Goal: Task Accomplishment & Management: Contribute content

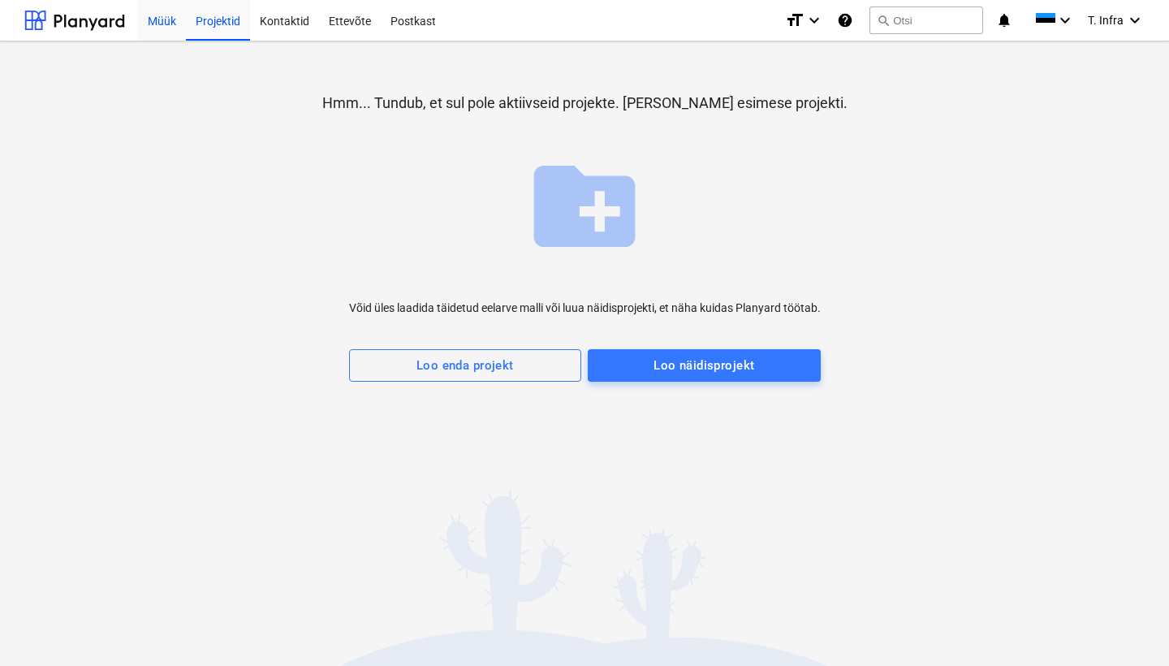
click at [163, 19] on div "Müük" at bounding box center [162, 19] width 48 height 41
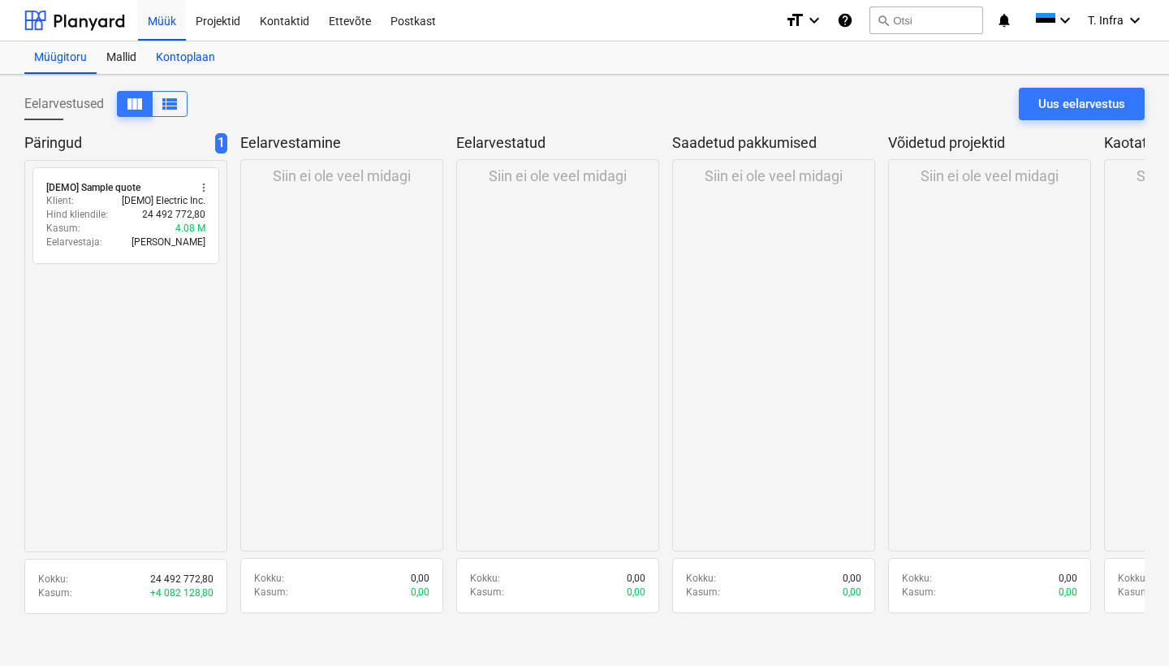
click at [181, 54] on div "Kontoplaan" at bounding box center [185, 57] width 79 height 32
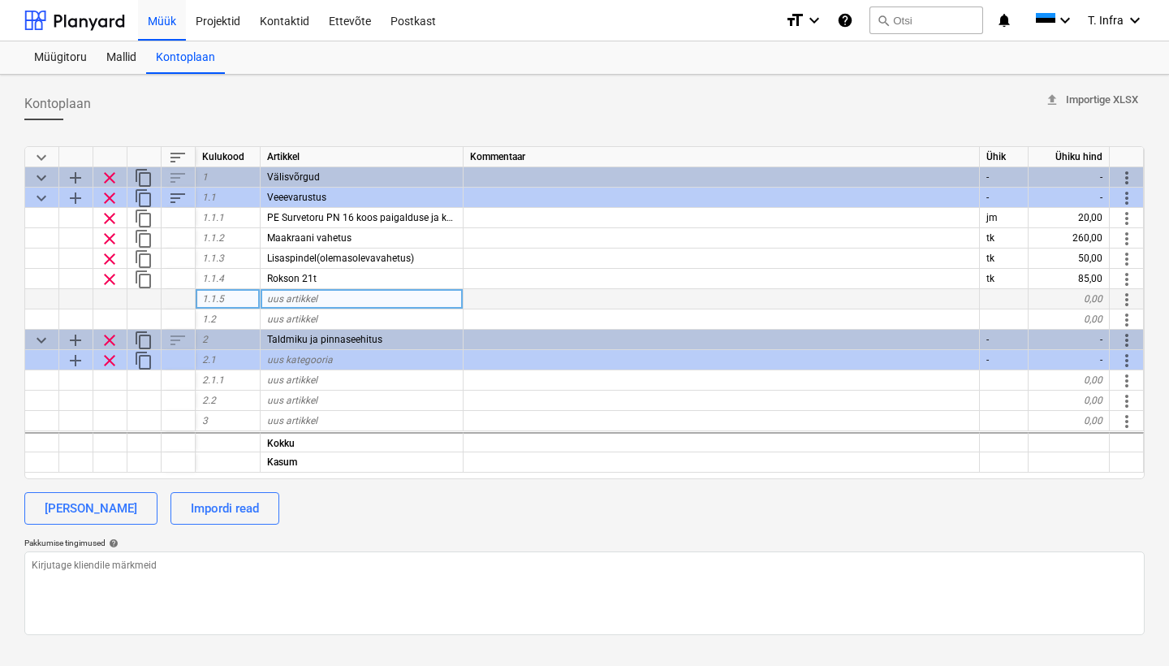
click at [317, 300] on span "uus artikkel" at bounding box center [292, 298] width 50 height 11
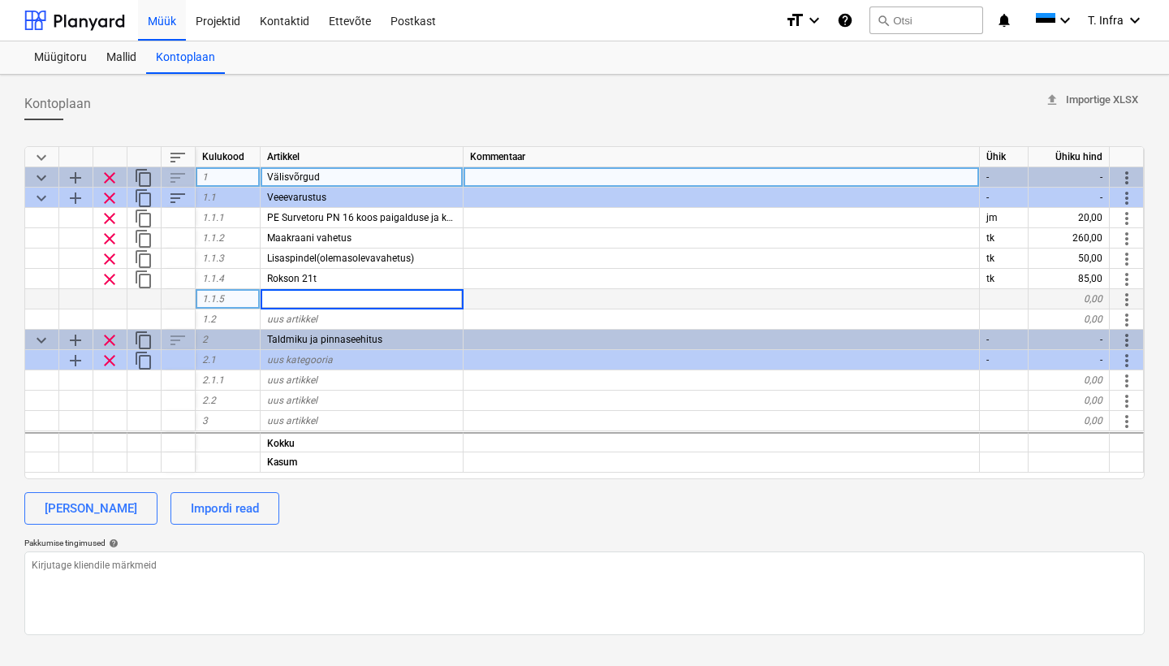
click at [83, 176] on span "add" at bounding box center [75, 177] width 19 height 19
type textarea "x"
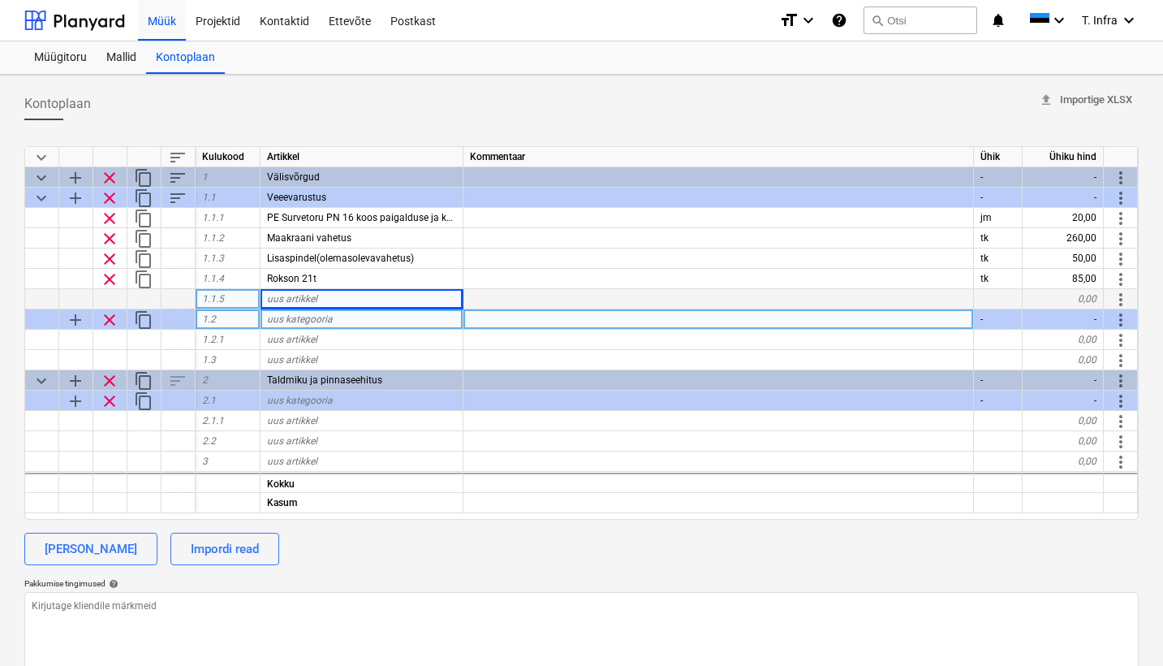
click at [319, 321] on span "uus kategooria" at bounding box center [300, 318] width 66 height 11
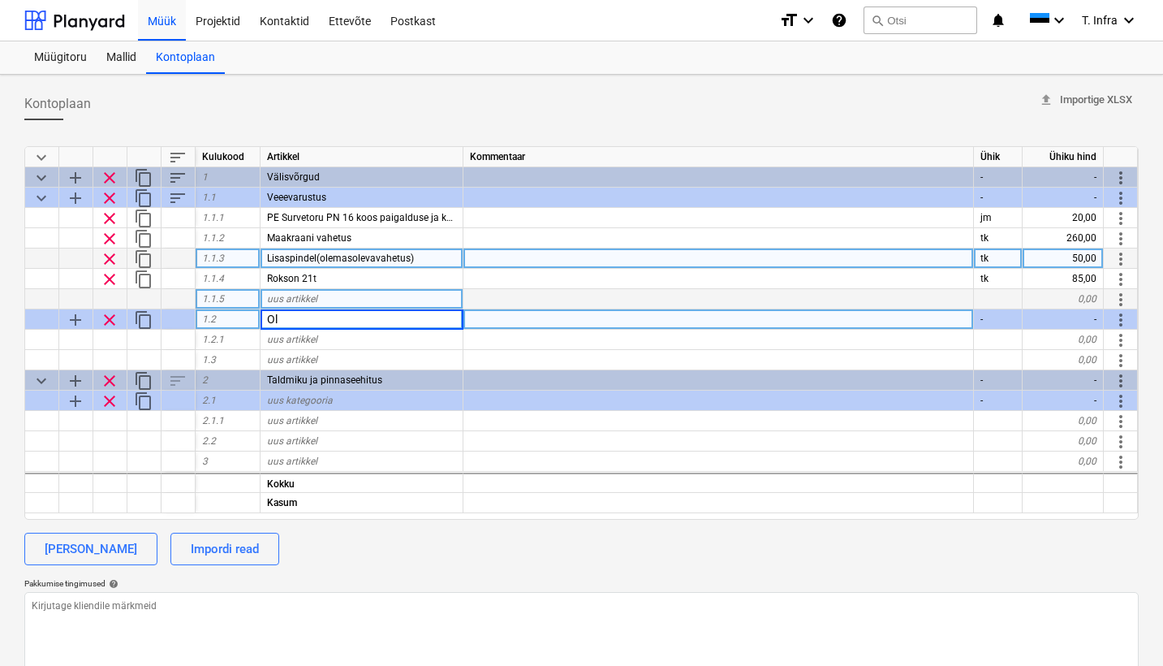
type input "O"
type input "R"
type input "OLMEREOVEE KANALISATSIOON"
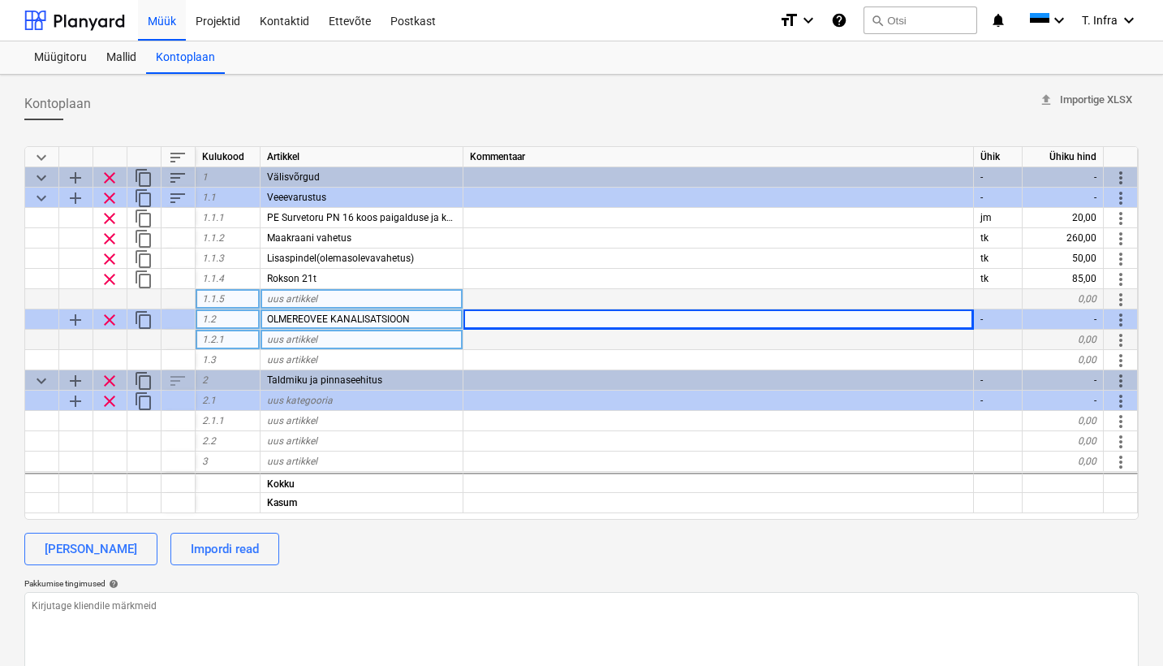
click at [317, 339] on span "uus artikkel" at bounding box center [292, 339] width 50 height 11
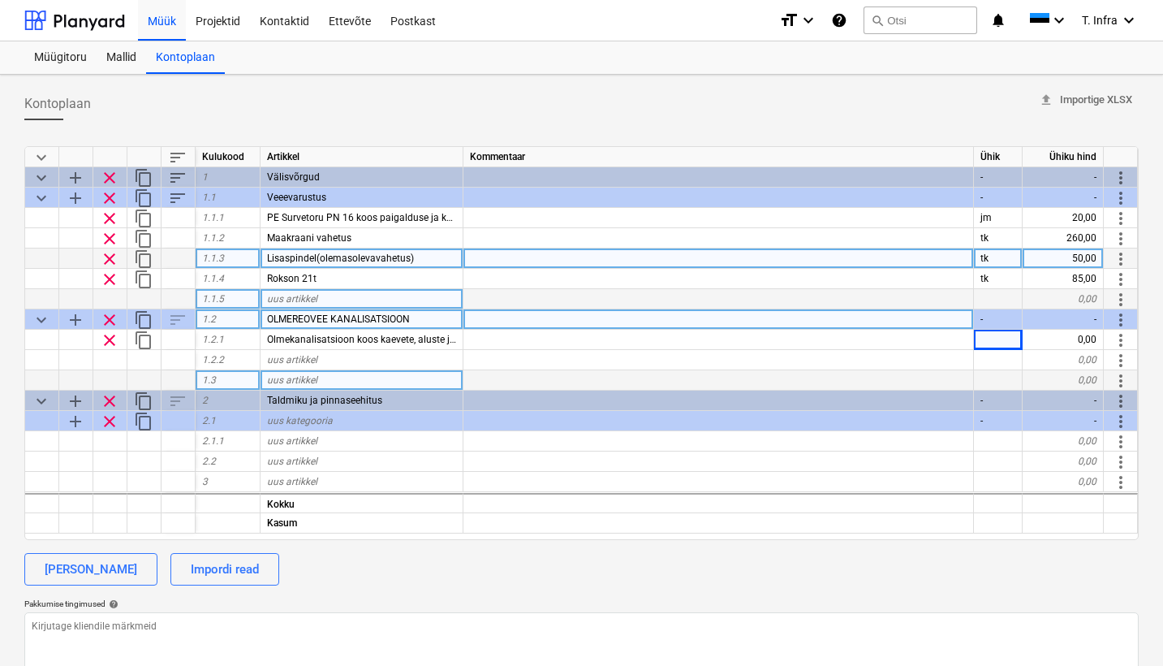
scroll to position [0, 1]
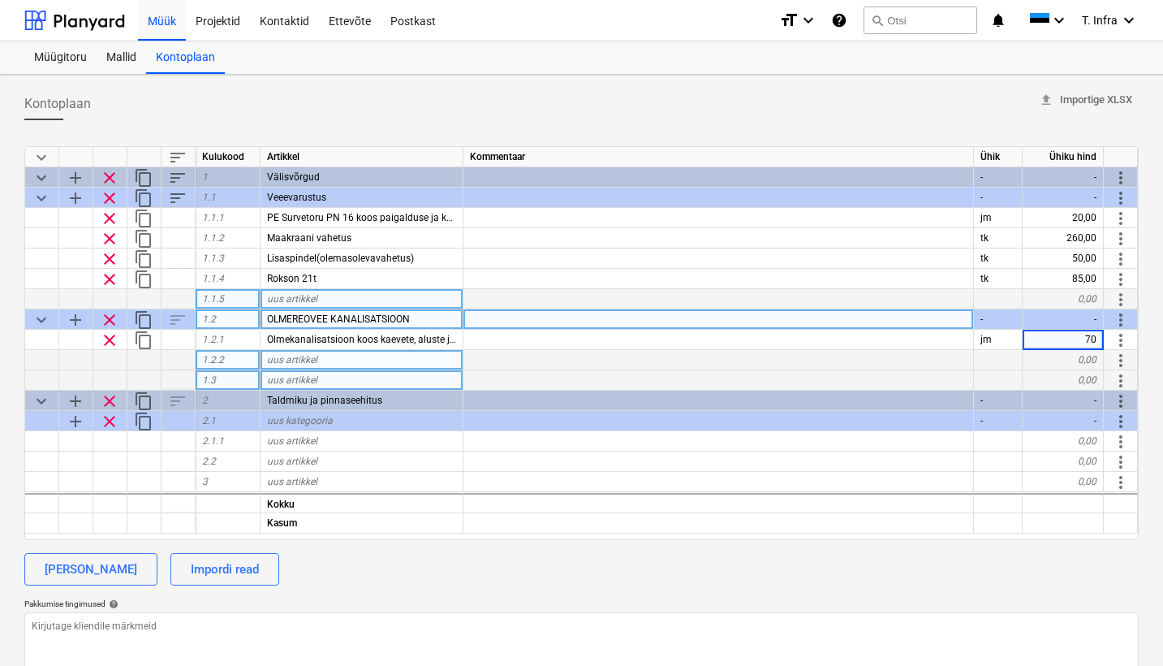
type textarea "x"
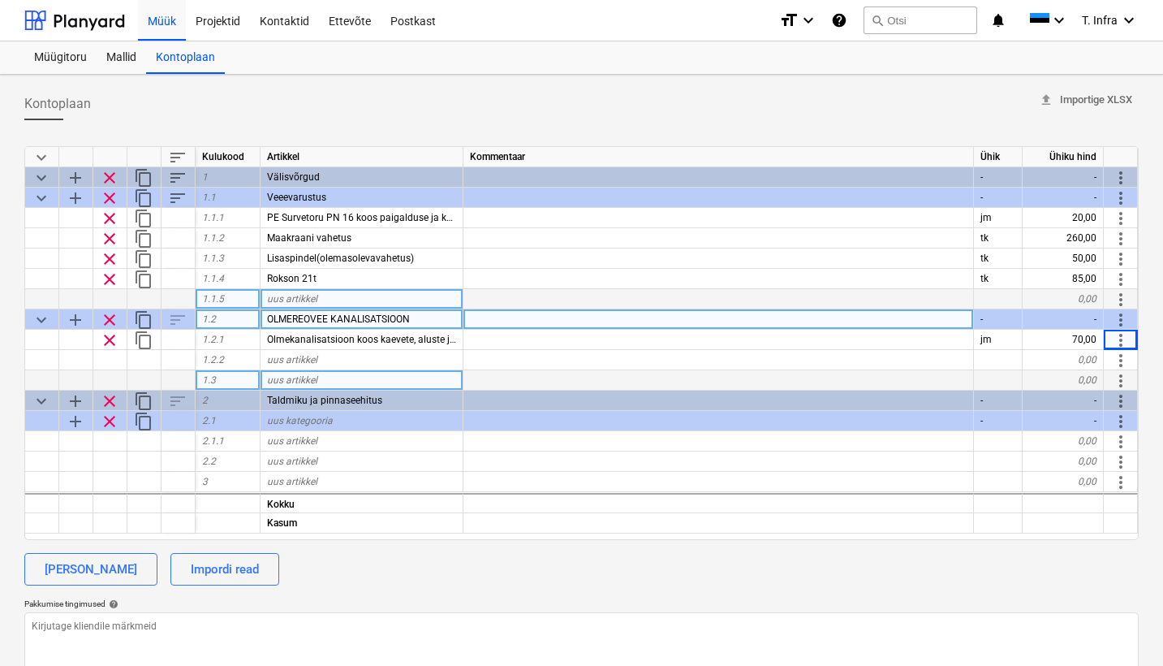
scroll to position [0, 0]
click at [320, 300] on div "uus artikkel" at bounding box center [362, 299] width 203 height 20
type input "Eelisoleeritud uponer quatro toru"
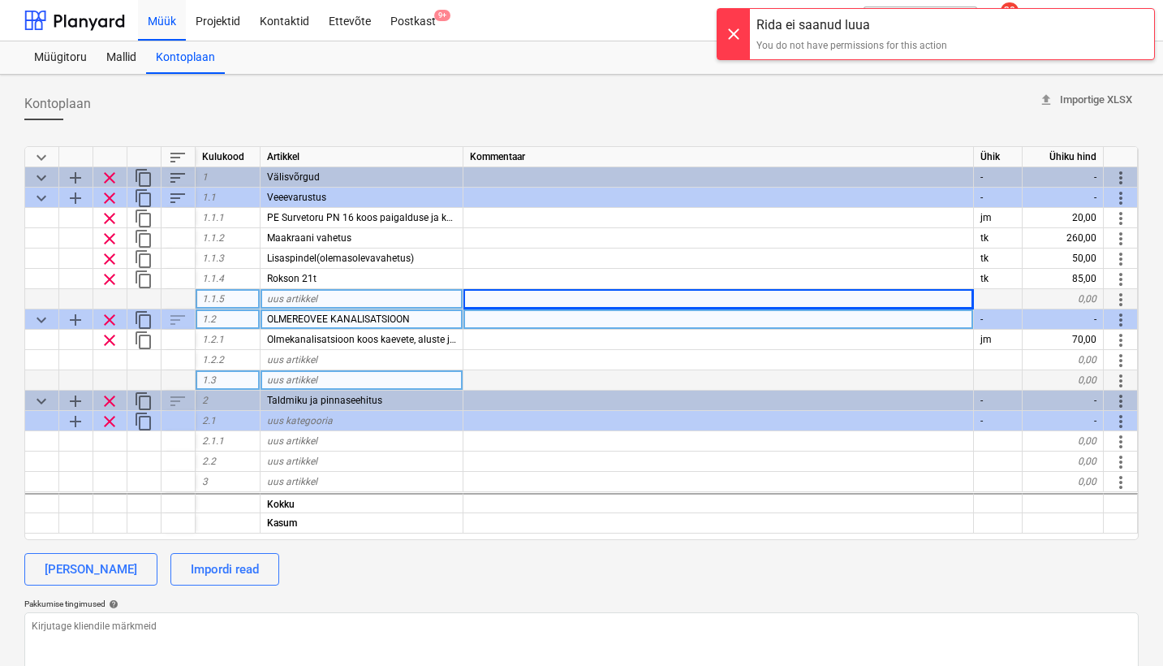
click at [1010, 300] on div at bounding box center [998, 299] width 49 height 20
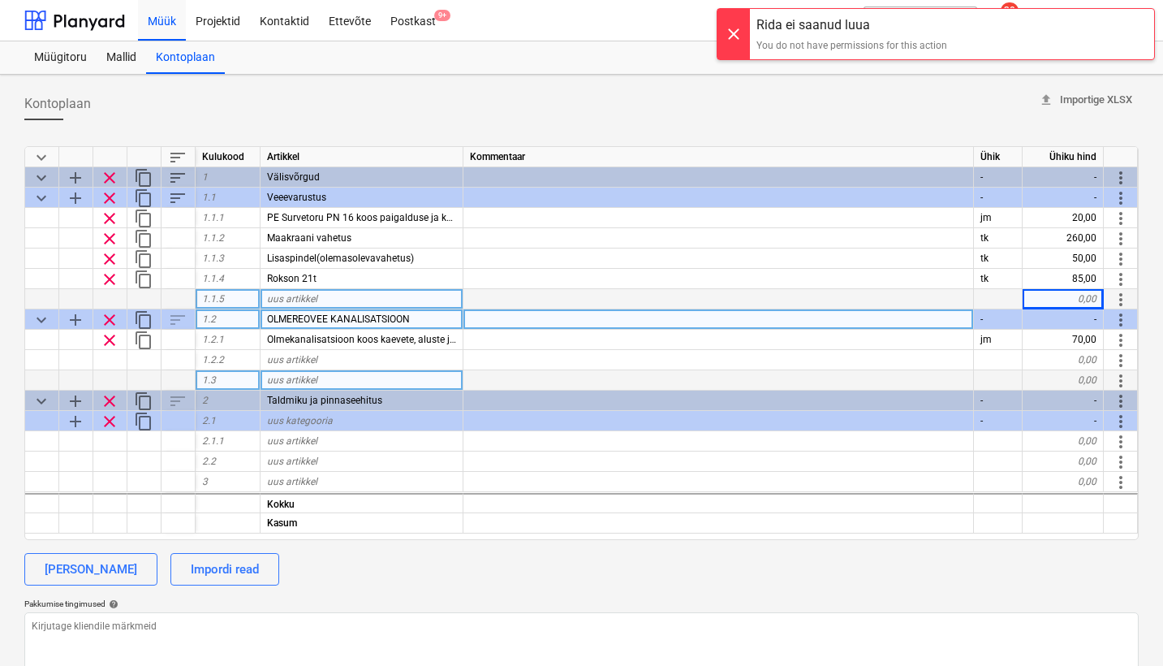
click at [414, 300] on div "uus artikkel" at bounding box center [362, 299] width 203 height 20
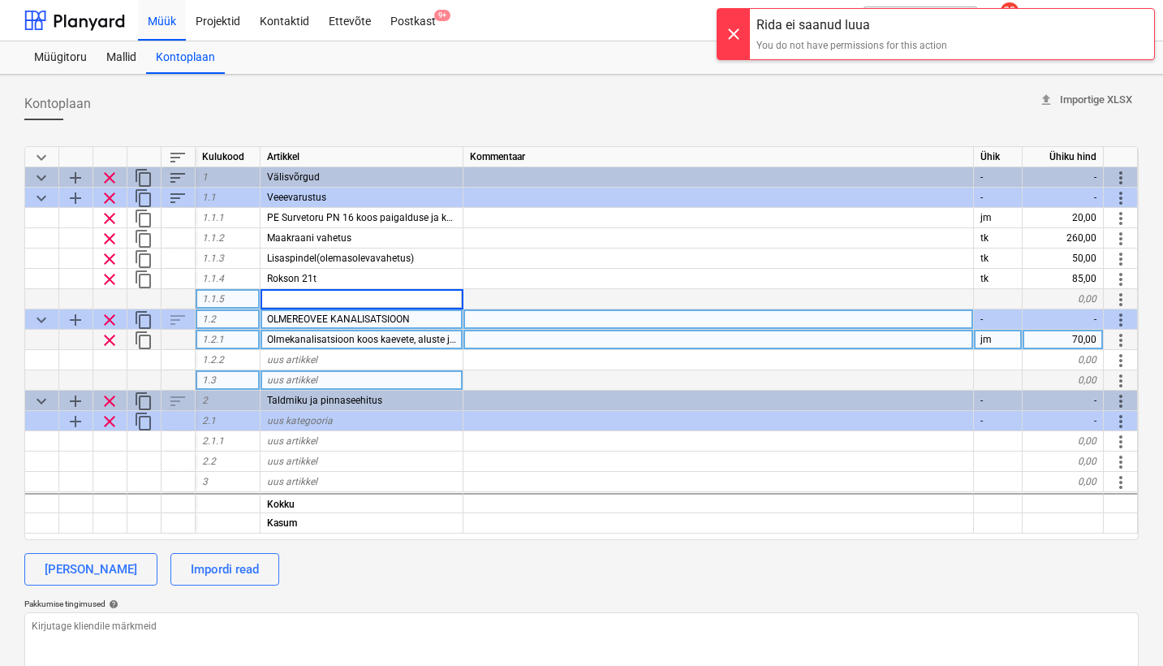
type input "Eelisoleeritud uponer quatro toru"
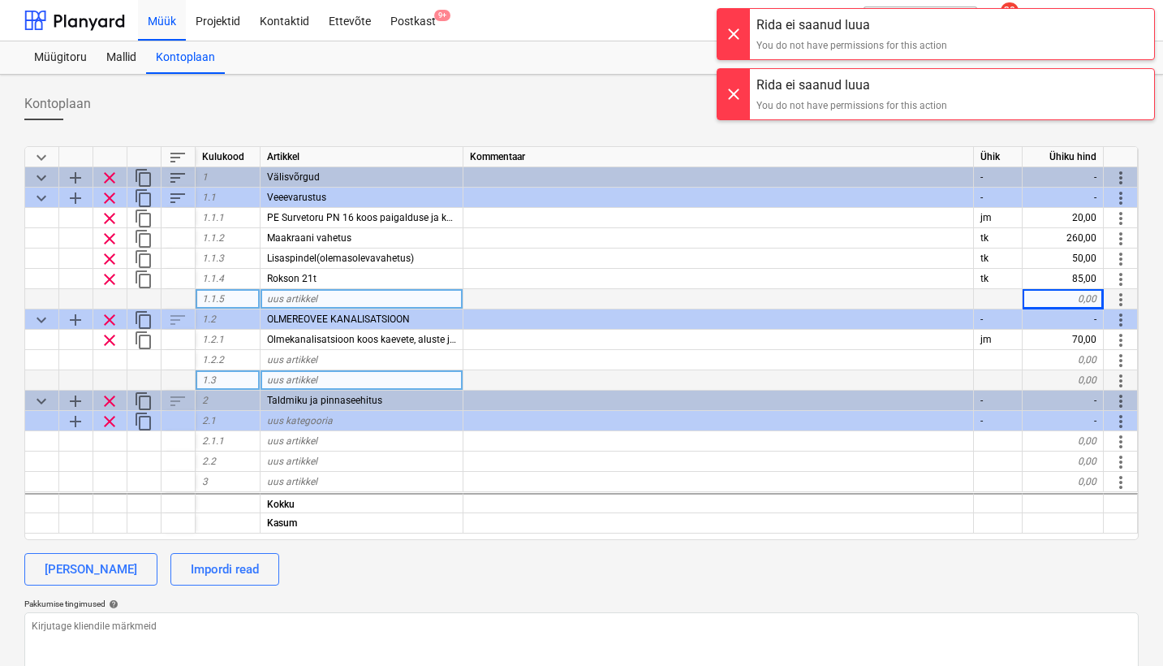
click at [296, 296] on span "uus artikkel" at bounding box center [292, 298] width 50 height 11
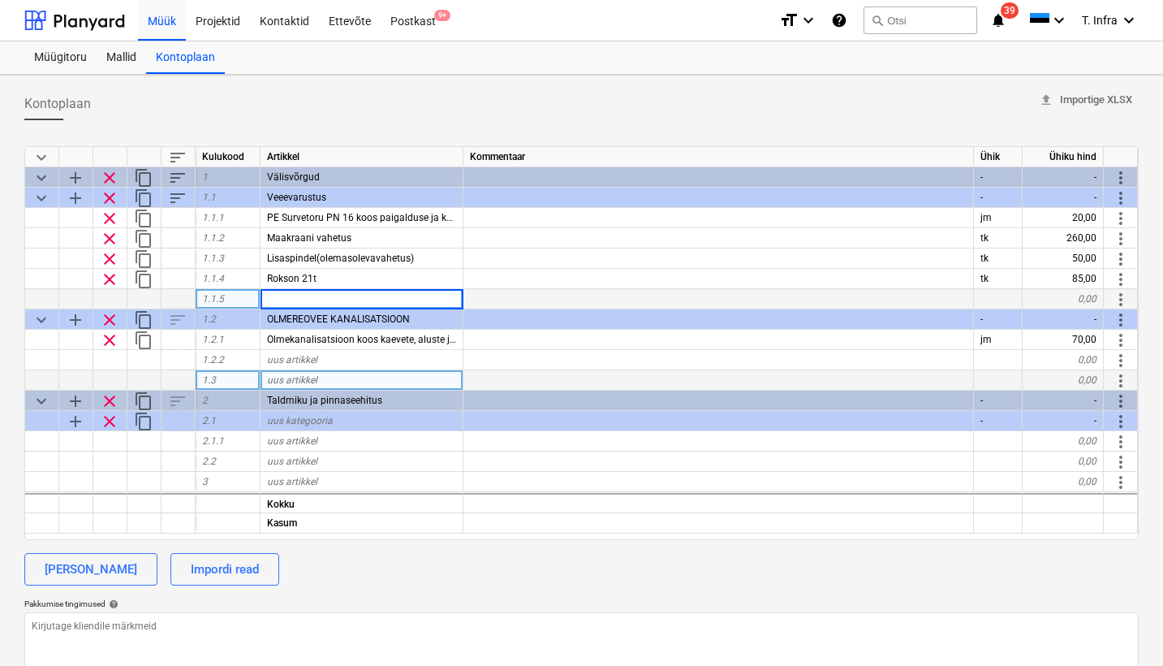
paste input "Eelisoleeritud uponer quatro toru"
type input "Eelisoleeritud uponer quatro toru"
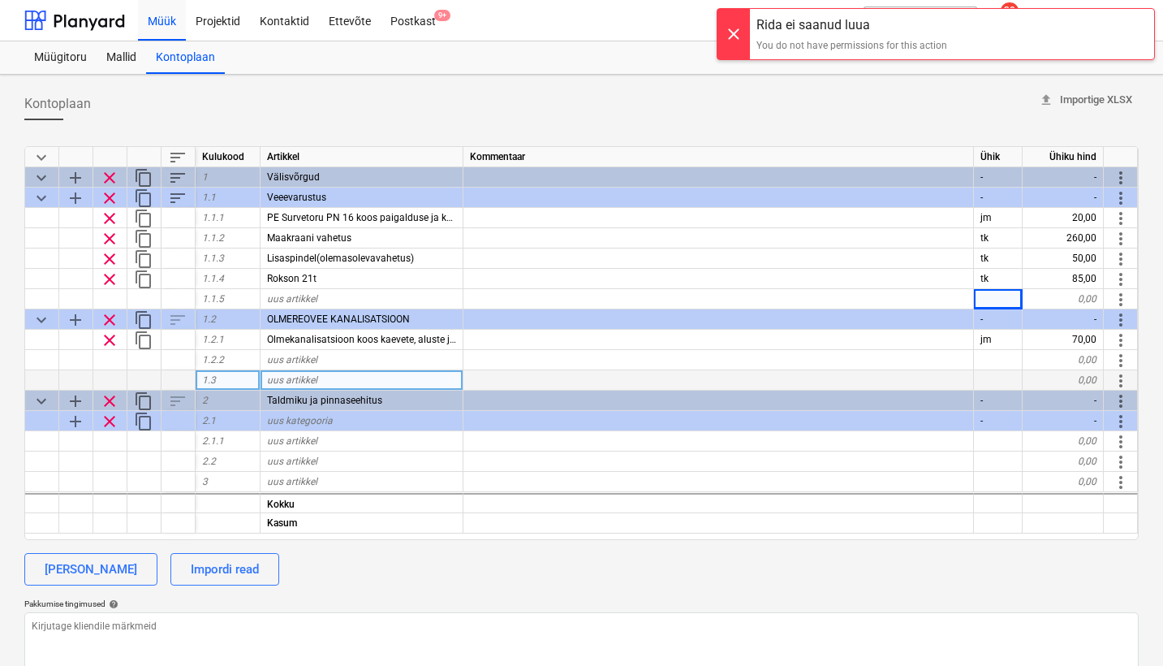
click at [728, 32] on div at bounding box center [734, 34] width 32 height 50
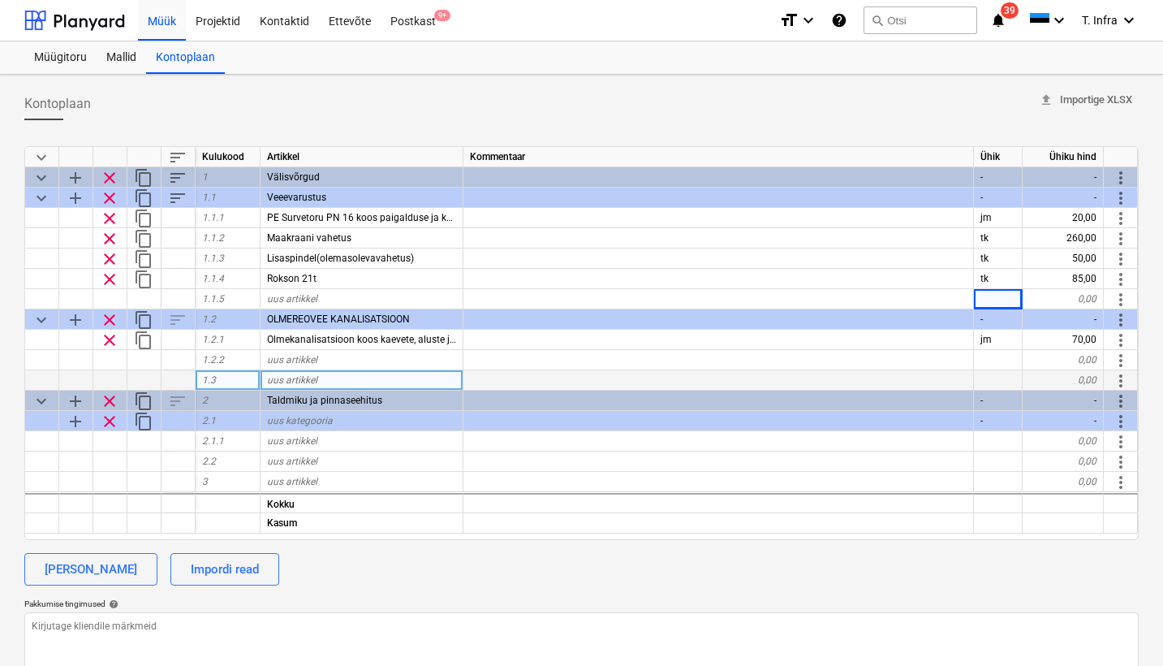
click at [1109, 29] on div "Rida ei saanud luua You do not have permissions for this action" at bounding box center [936, 26] width 438 height 52
click at [1106, 15] on div "Rida ei saanud luua You do not have permissions for this action" at bounding box center [936, 26] width 438 height 52
click at [1131, 21] on div "Rida ei saanud luua You do not have permissions for this action" at bounding box center [936, 26] width 438 height 52
